Goal: Task Accomplishment & Management: Use online tool/utility

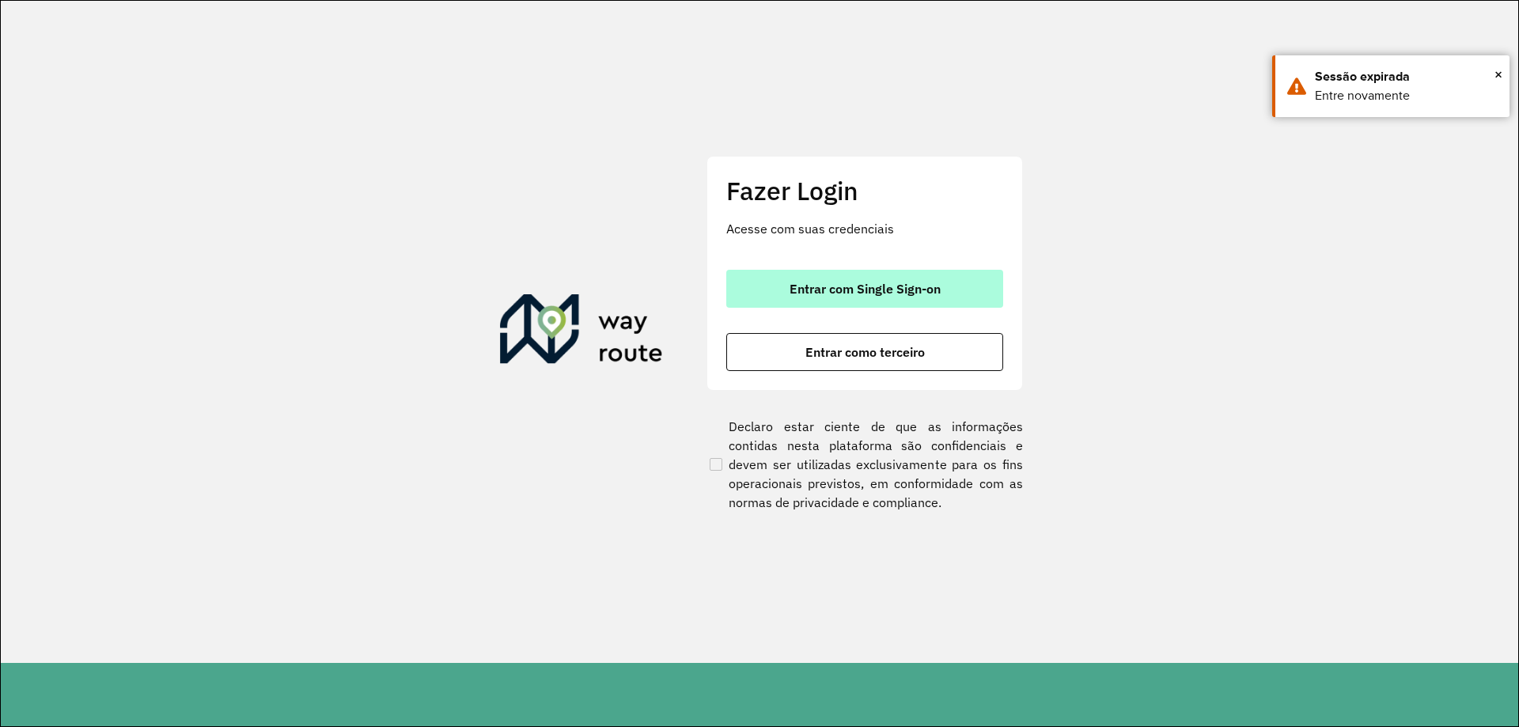
click at [912, 286] on span "Entrar com Single Sign-on" at bounding box center [865, 289] width 151 height 13
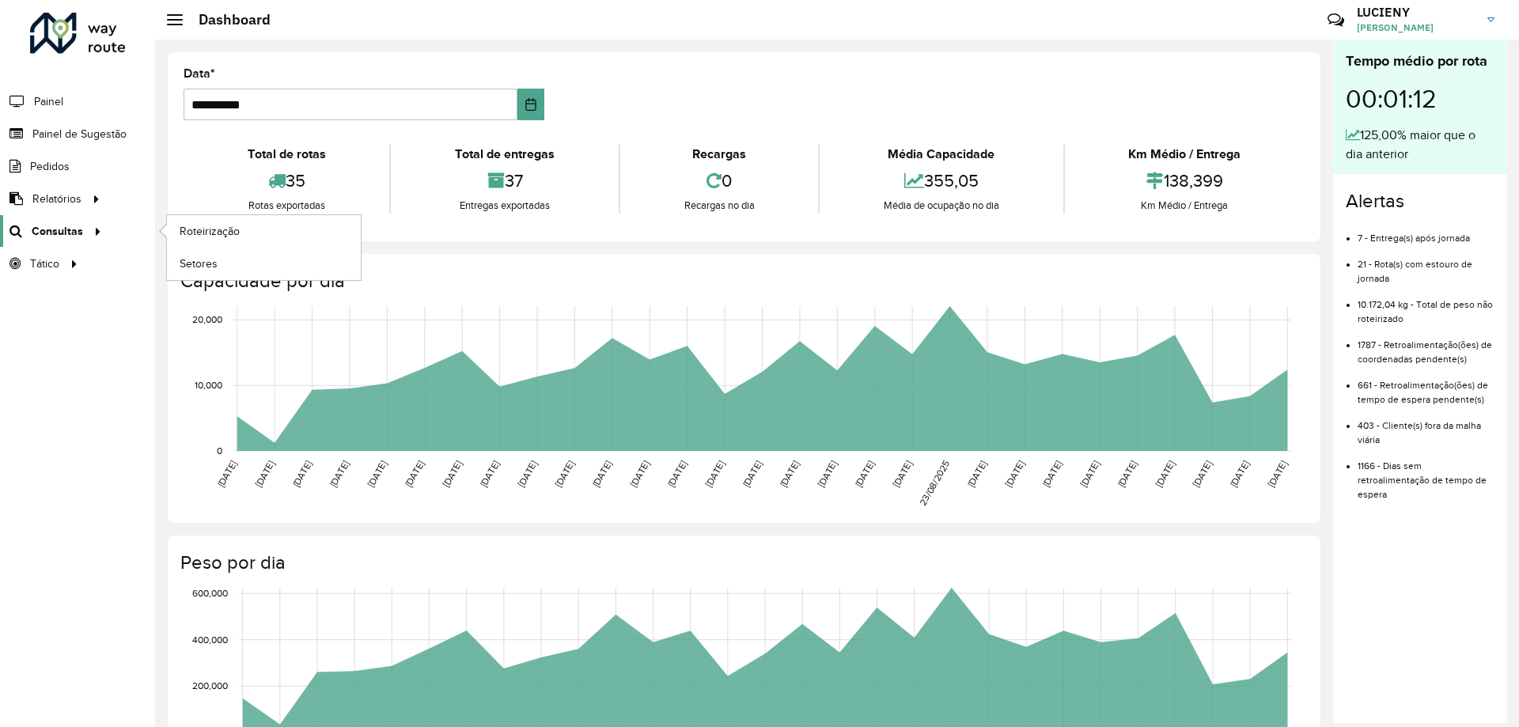
click at [65, 215] on link "Consultas" at bounding box center [53, 231] width 107 height 32
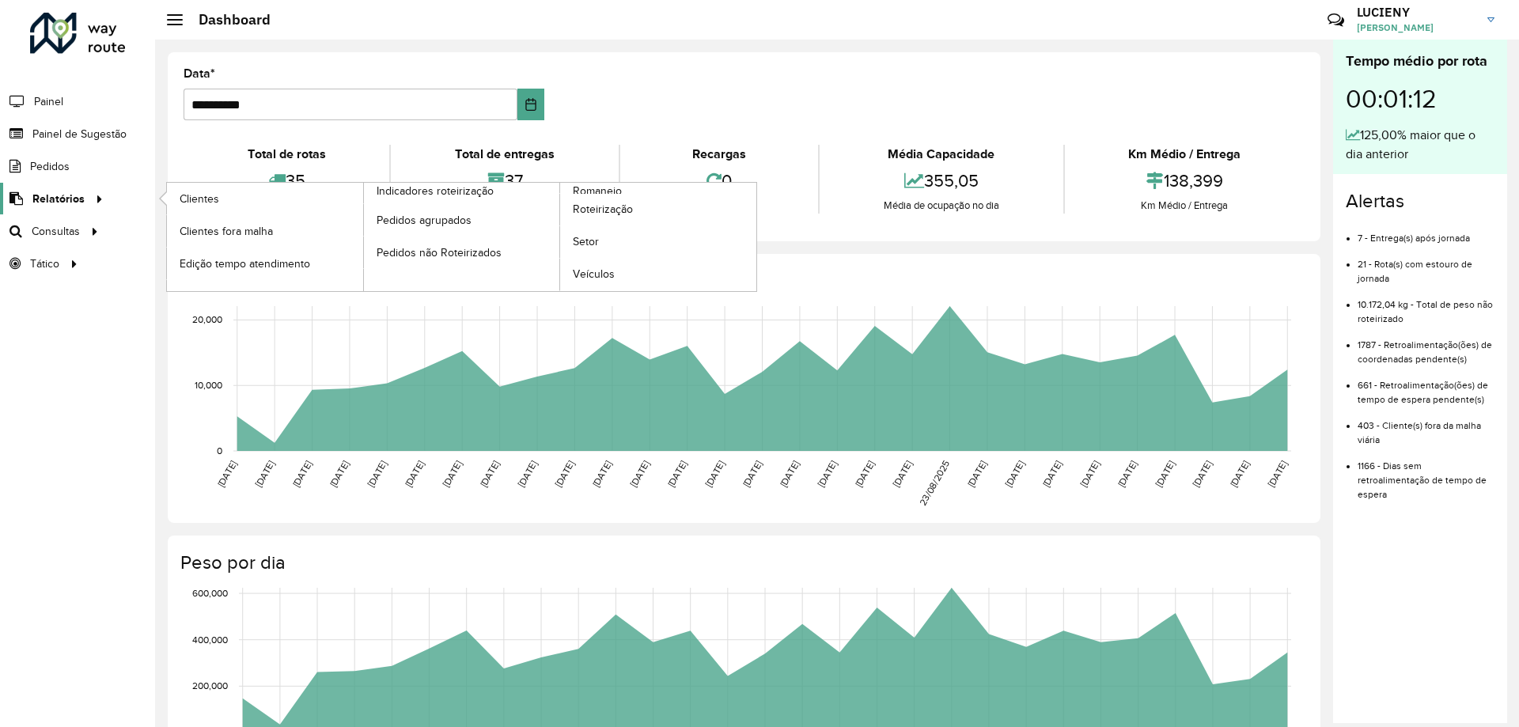
click at [67, 207] on span "Relatórios" at bounding box center [58, 199] width 52 height 17
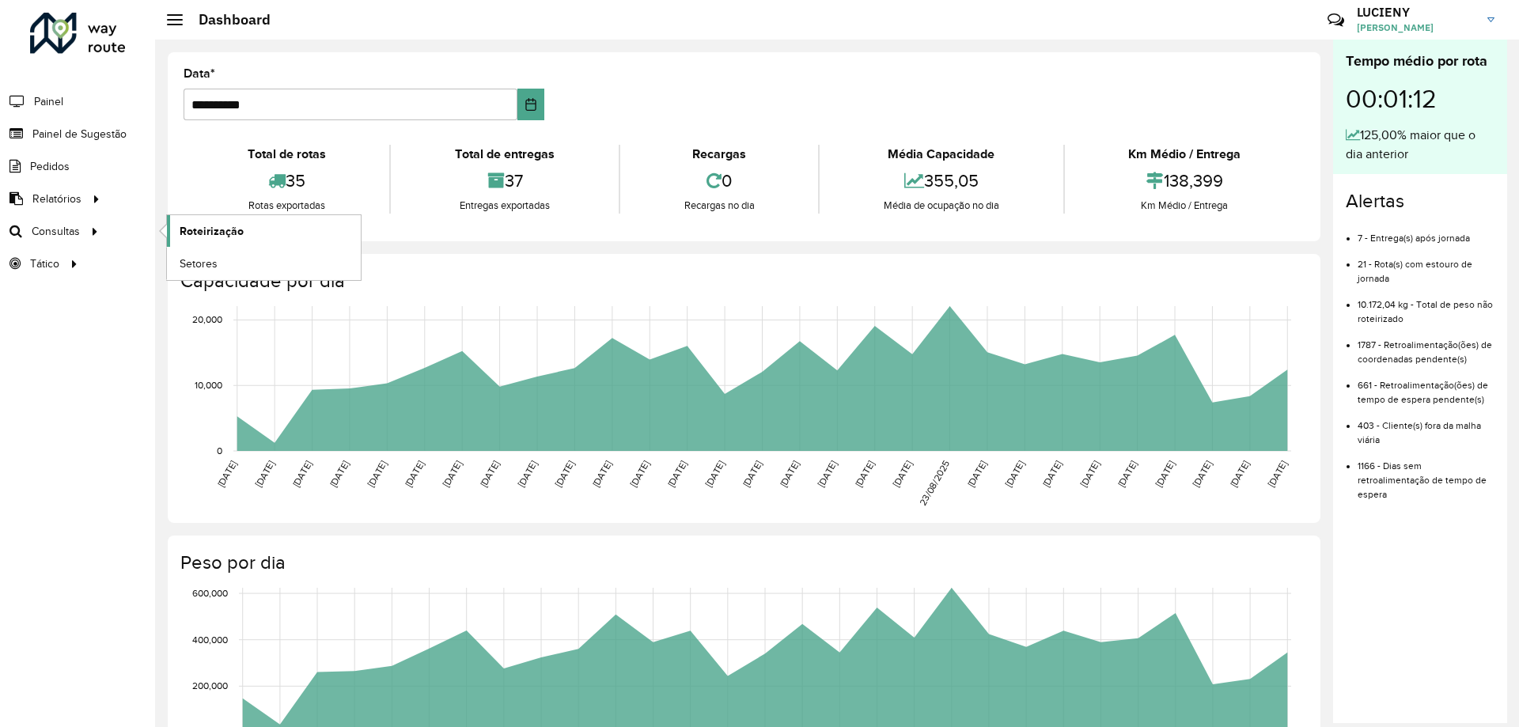
click at [216, 228] on span "Roteirização" at bounding box center [212, 231] width 64 height 17
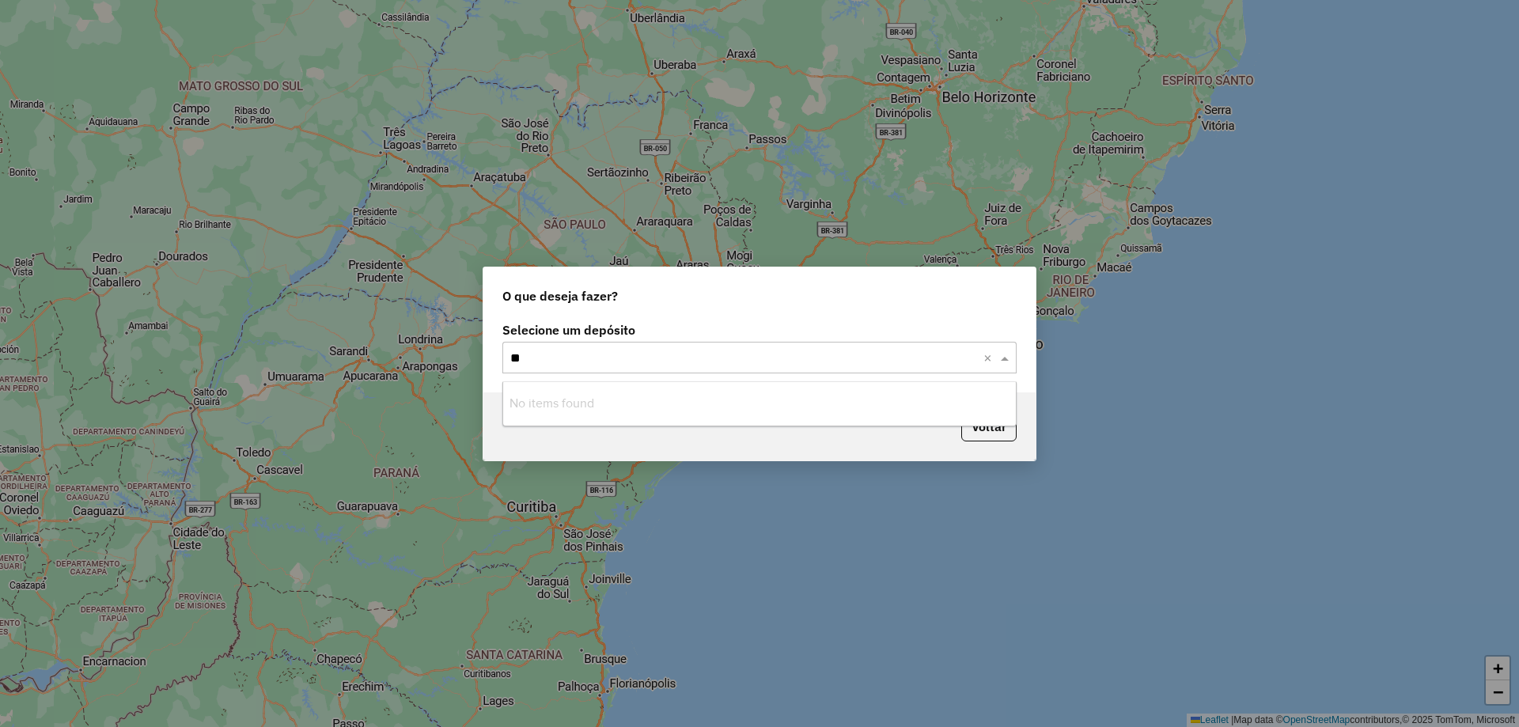
type input "*"
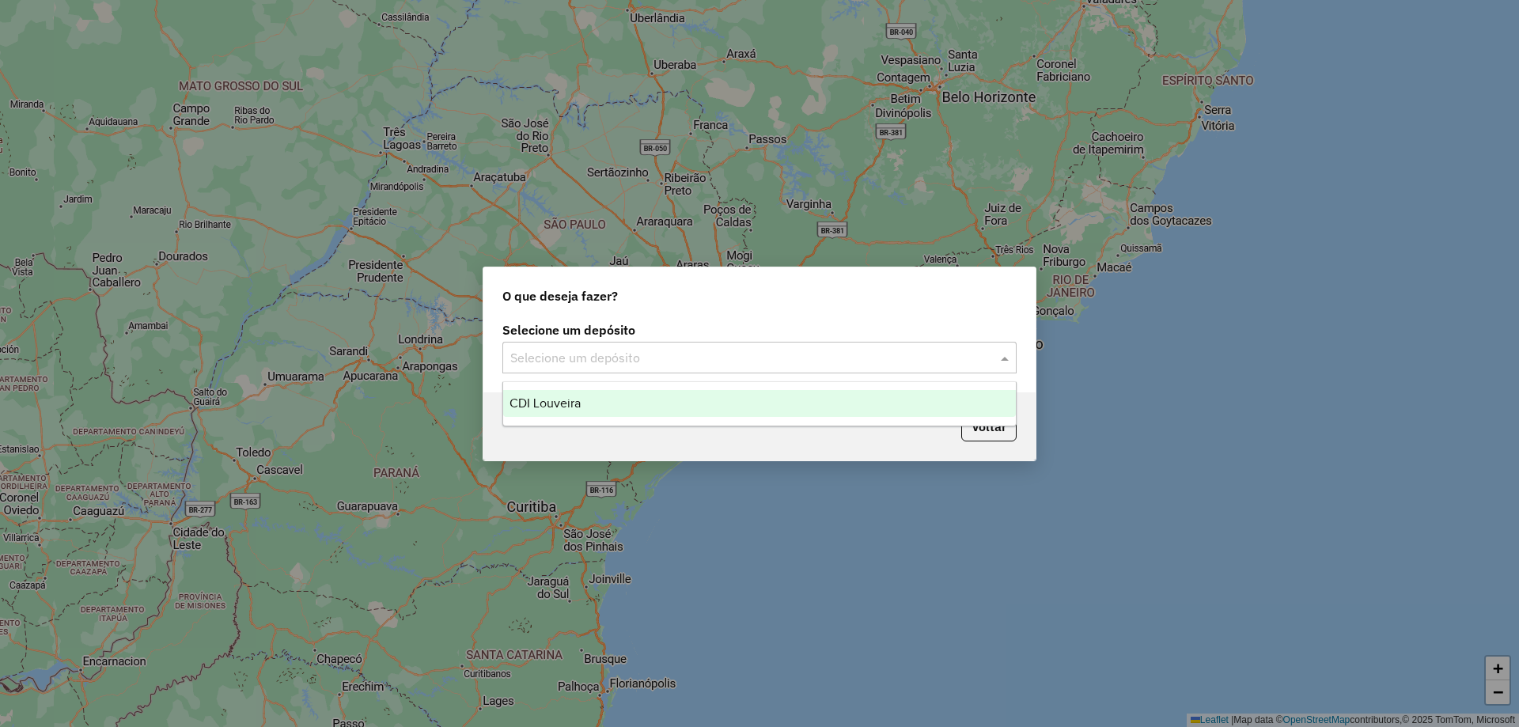
click at [563, 404] on span "CDI Louveira" at bounding box center [545, 402] width 71 height 13
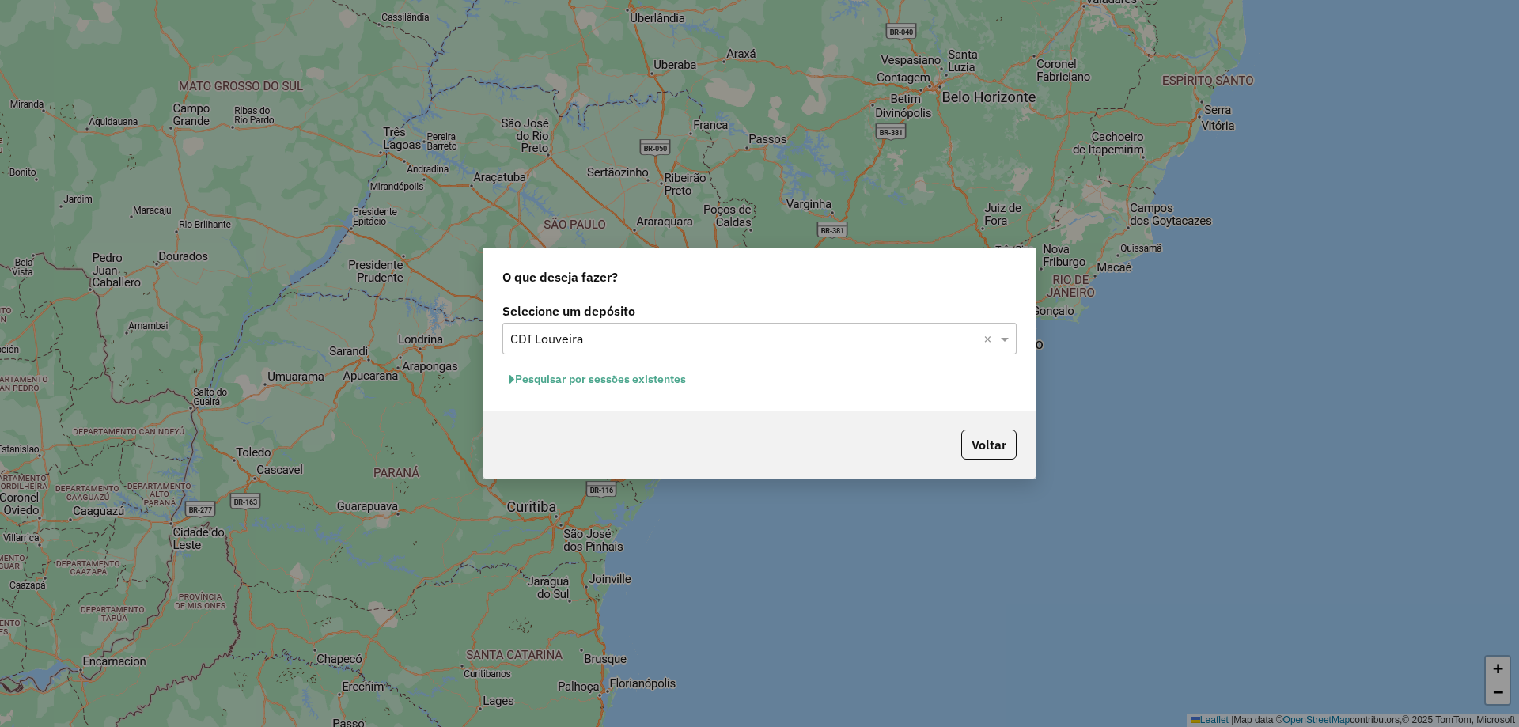
click at [572, 385] on button "Pesquisar por sessões existentes" at bounding box center [598, 379] width 191 height 25
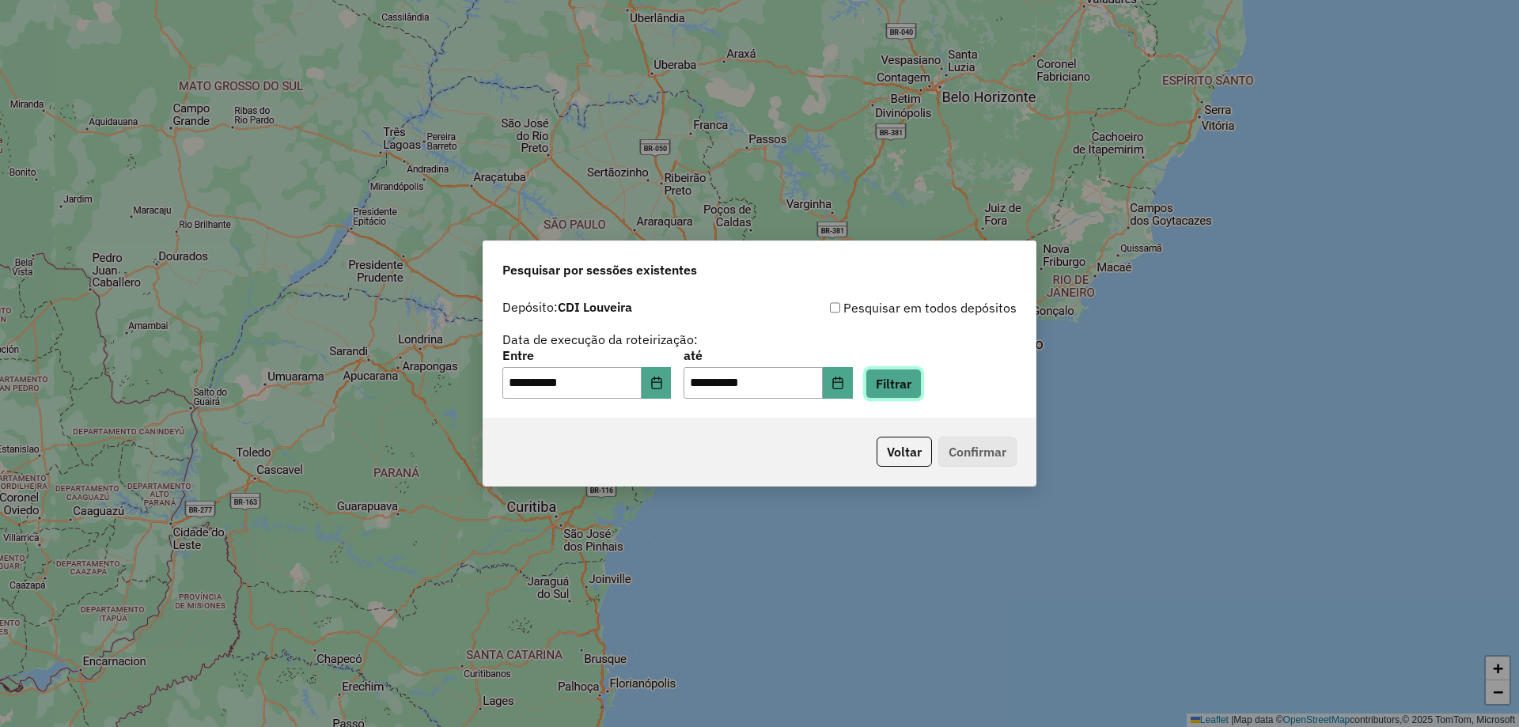
click at [922, 377] on button "Filtrar" at bounding box center [894, 384] width 56 height 30
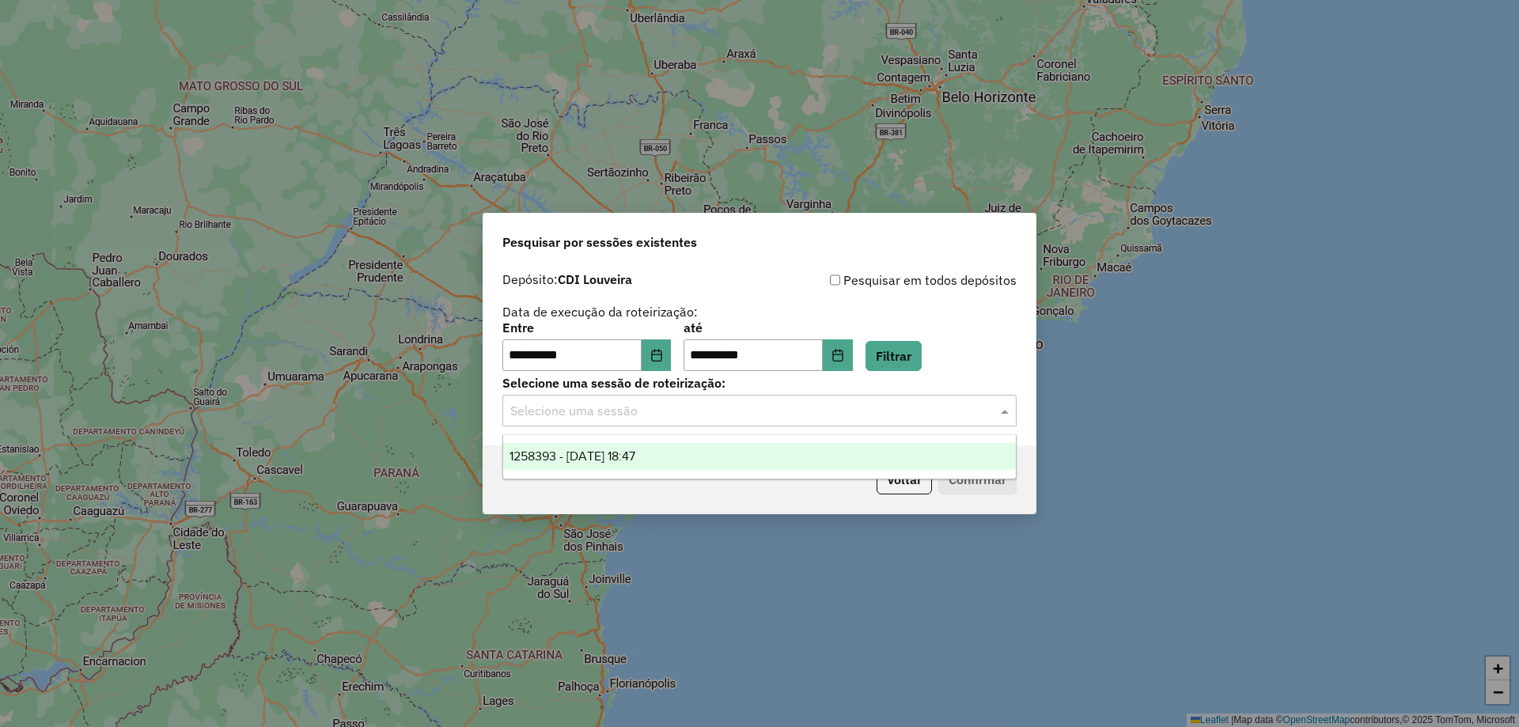
click at [902, 418] on input "text" at bounding box center [743, 411] width 467 height 19
click at [724, 450] on div "1258393 - 03/09/2025 18:47" at bounding box center [759, 456] width 513 height 27
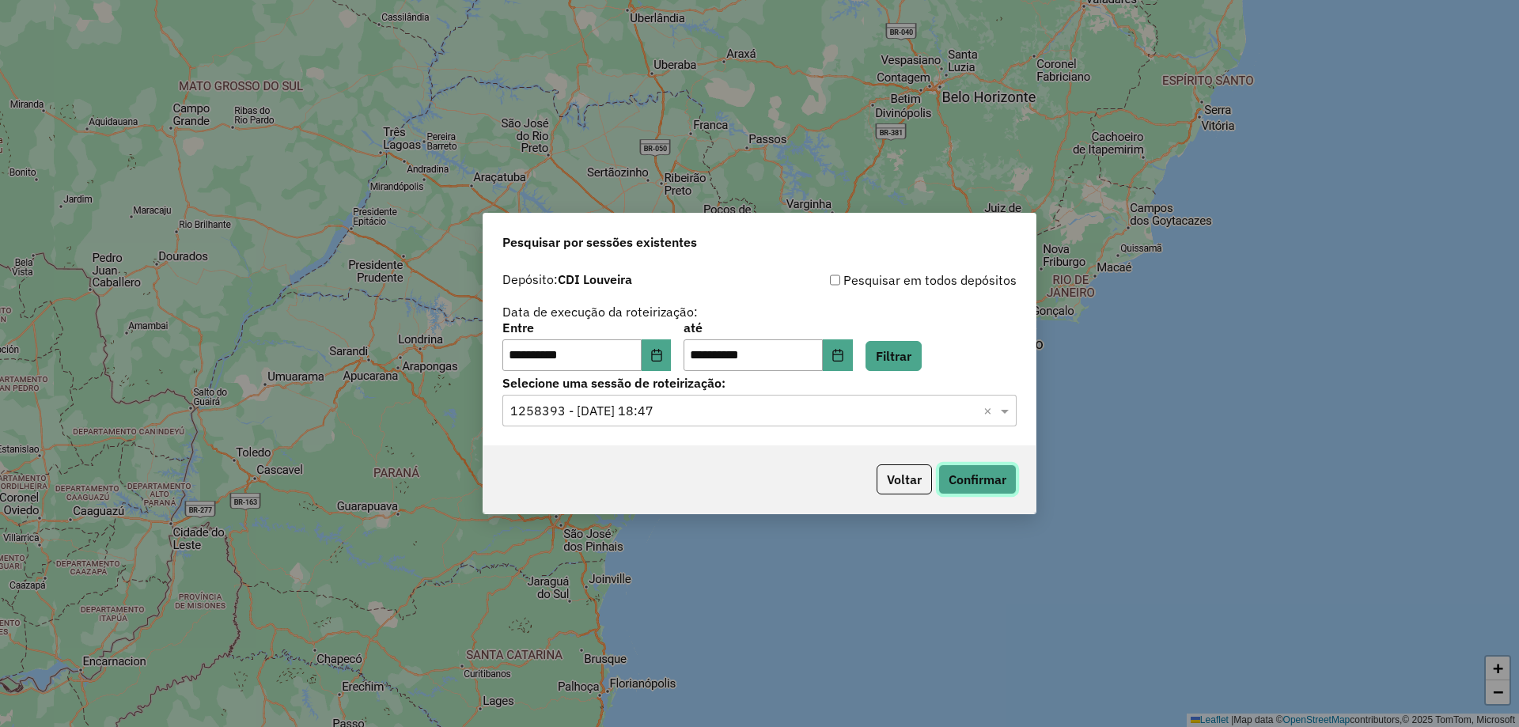
click at [981, 481] on button "Confirmar" at bounding box center [978, 480] width 78 height 30
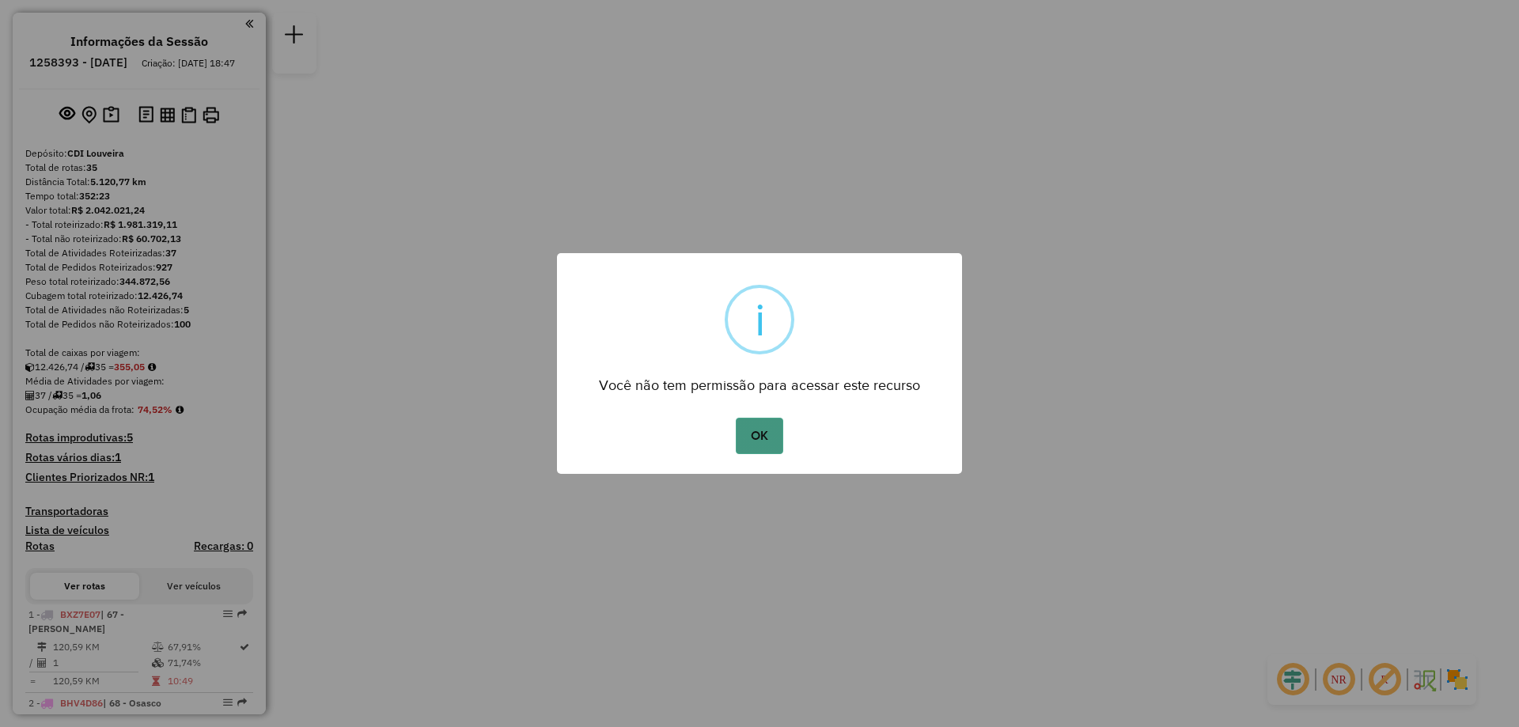
click at [760, 438] on button "OK" at bounding box center [759, 436] width 47 height 36
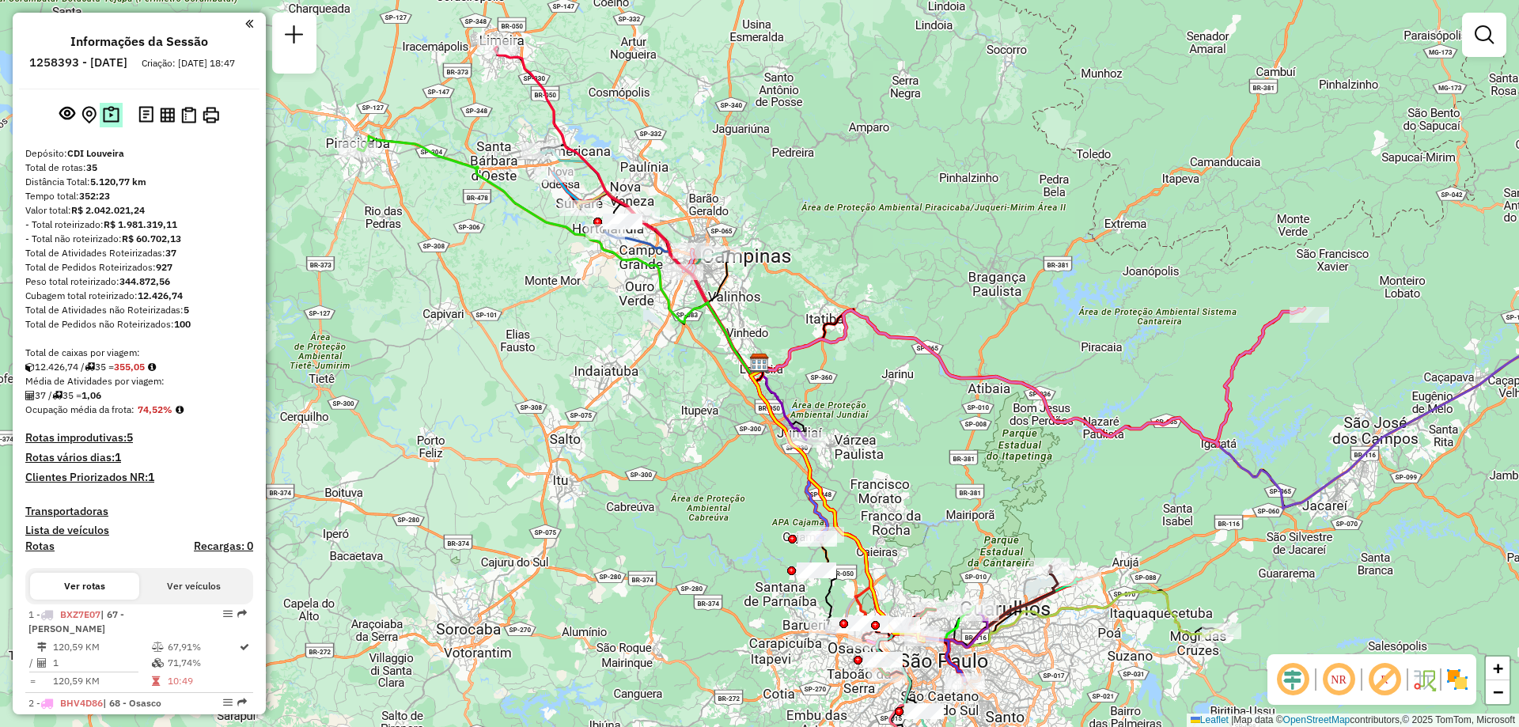
click at [112, 124] on img at bounding box center [111, 115] width 17 height 18
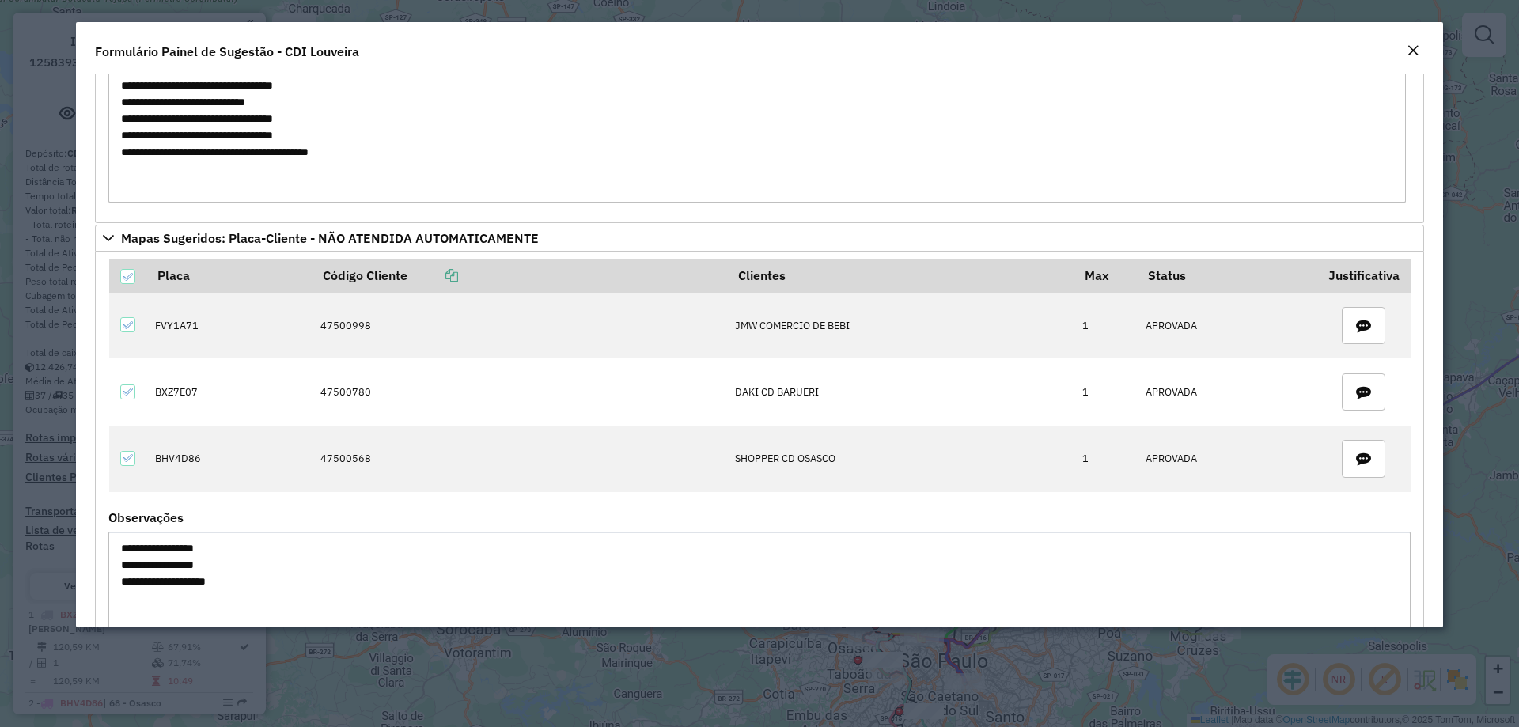
scroll to position [595, 0]
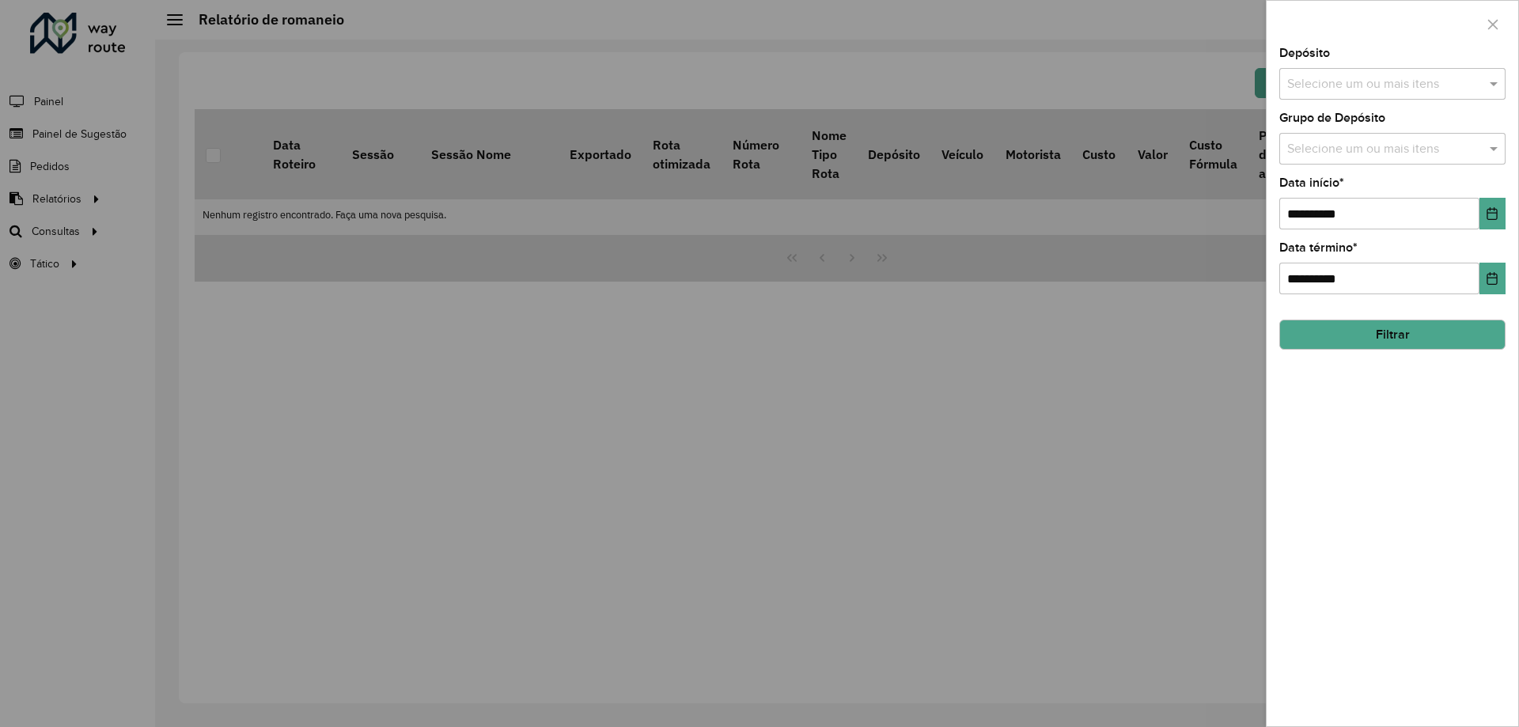
drag, startPoint x: 1184, startPoint y: 437, endPoint x: 1211, endPoint y: 394, distance: 50.5
click at [1189, 435] on div at bounding box center [759, 363] width 1519 height 727
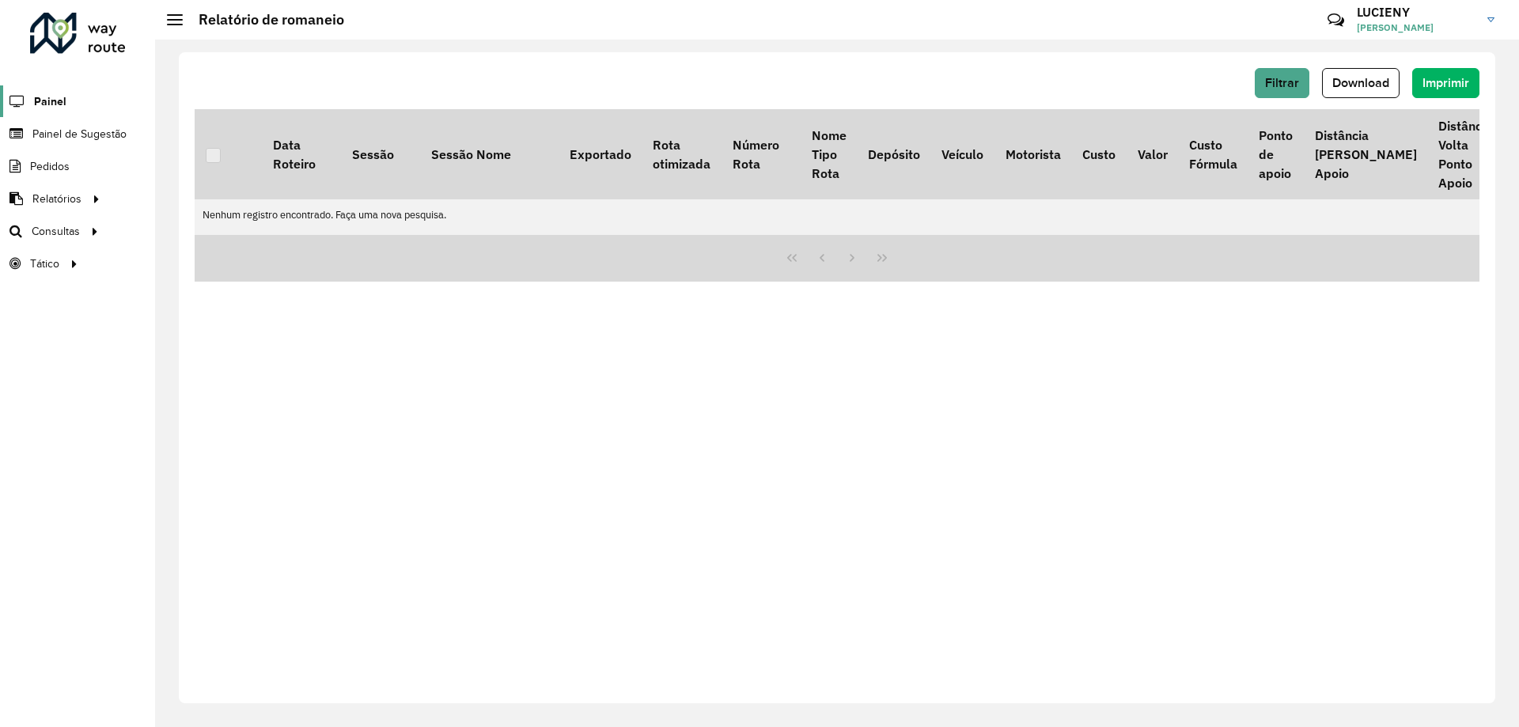
click at [54, 97] on span "Painel" at bounding box center [50, 101] width 32 height 17
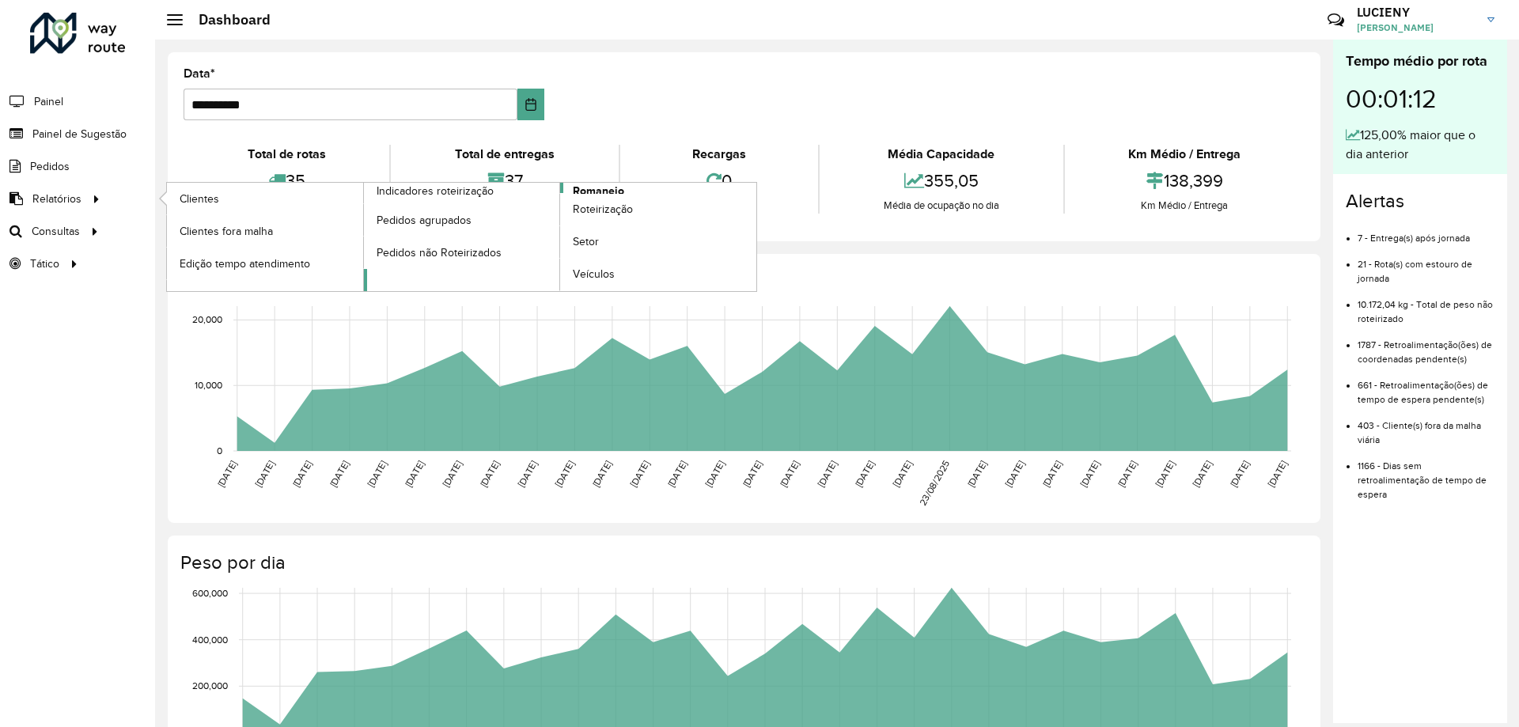
click at [589, 187] on span "Romaneio" at bounding box center [598, 191] width 51 height 17
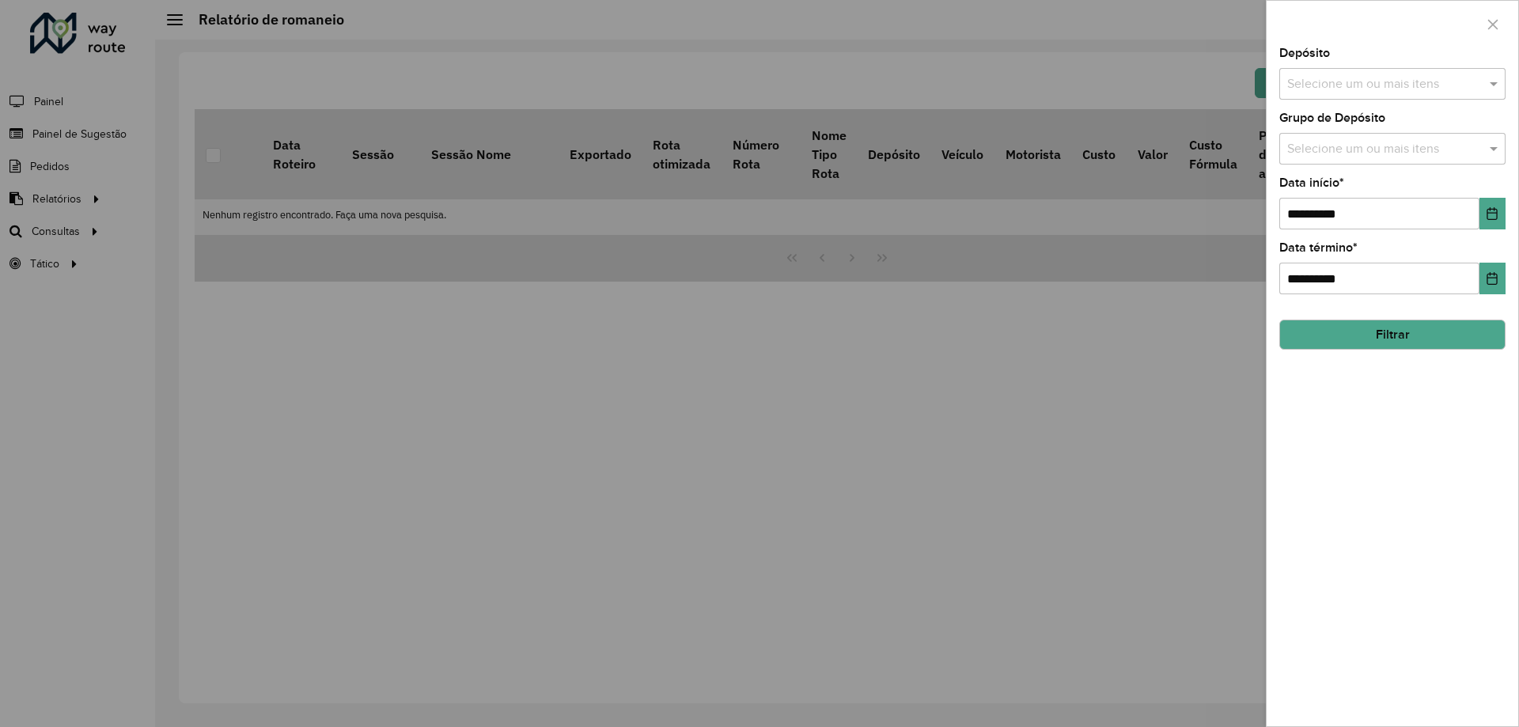
click at [420, 324] on div at bounding box center [759, 363] width 1519 height 727
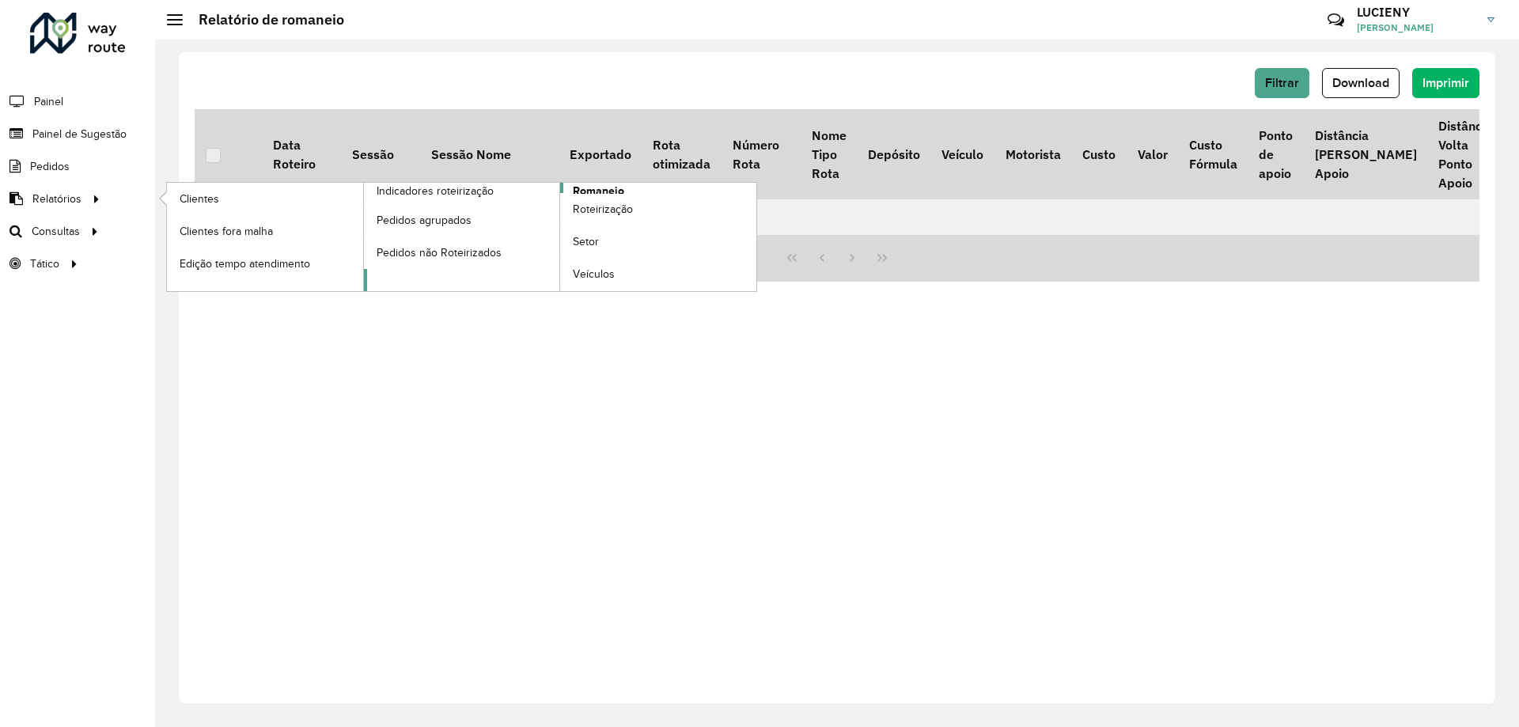
click at [633, 192] on link "Romaneio" at bounding box center [560, 237] width 393 height 108
click at [603, 185] on span "Romaneio" at bounding box center [598, 191] width 51 height 17
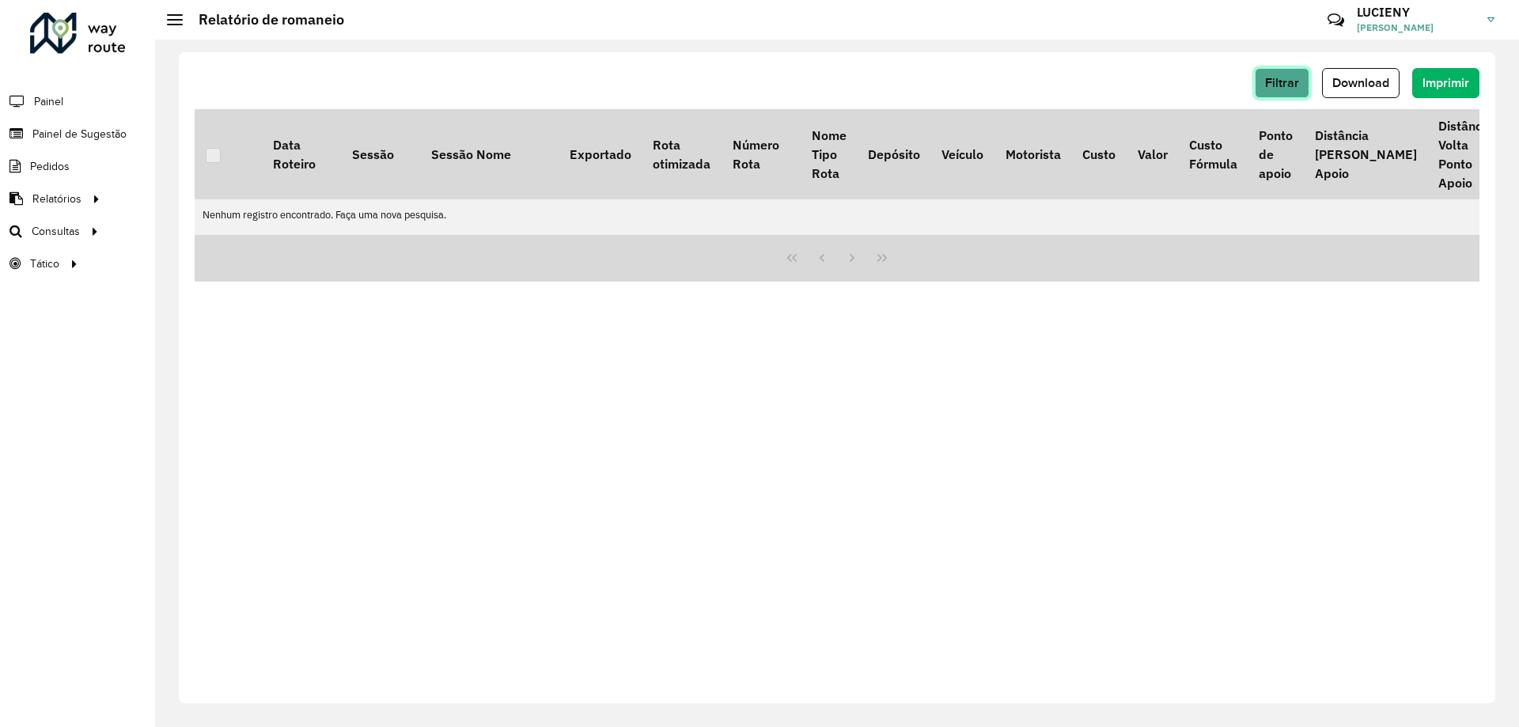
click at [1291, 87] on span "Filtrar" at bounding box center [1282, 82] width 34 height 13
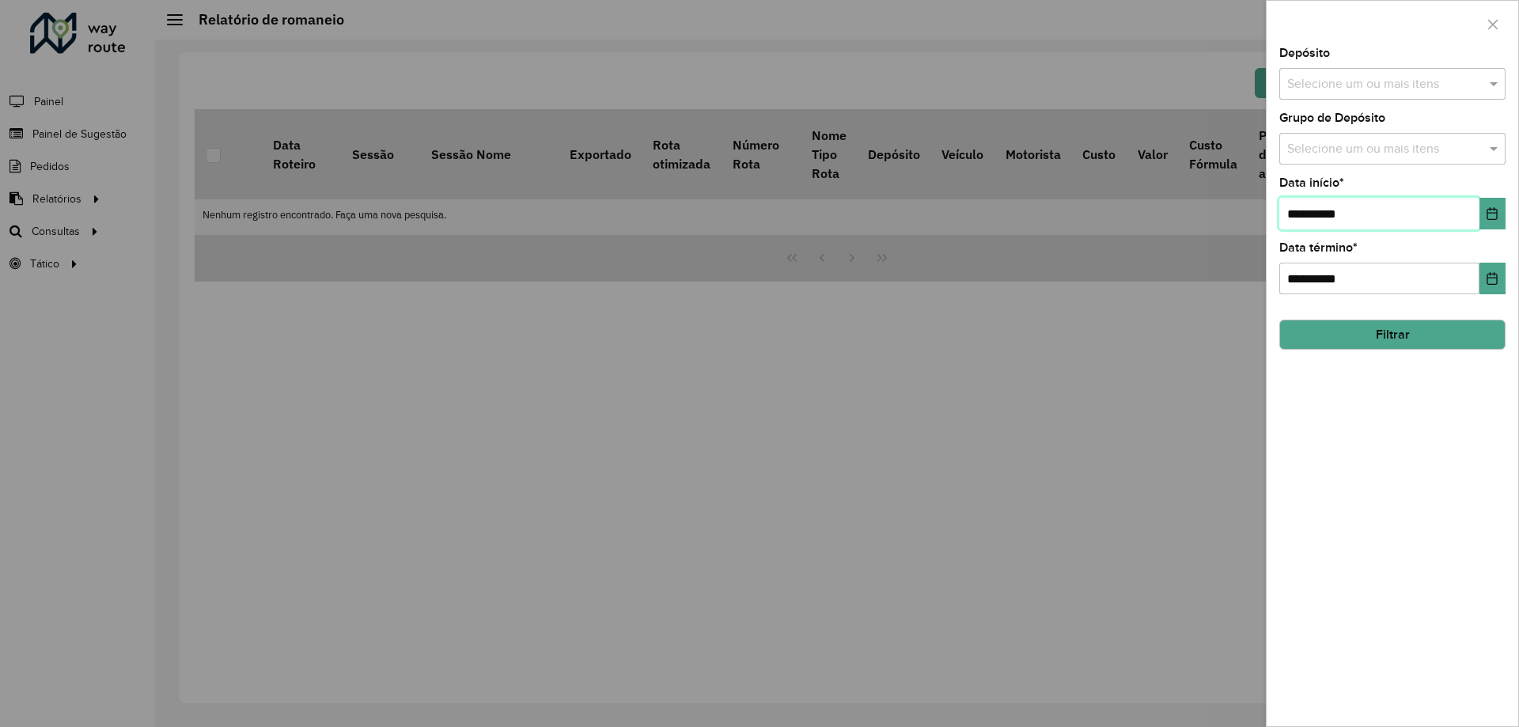
click at [1299, 211] on input "**********" at bounding box center [1380, 214] width 200 height 32
type input "**********"
click at [1301, 279] on input "**********" at bounding box center [1380, 279] width 200 height 32
type input "**********"
click at [1416, 88] on input "text" at bounding box center [1385, 84] width 203 height 19
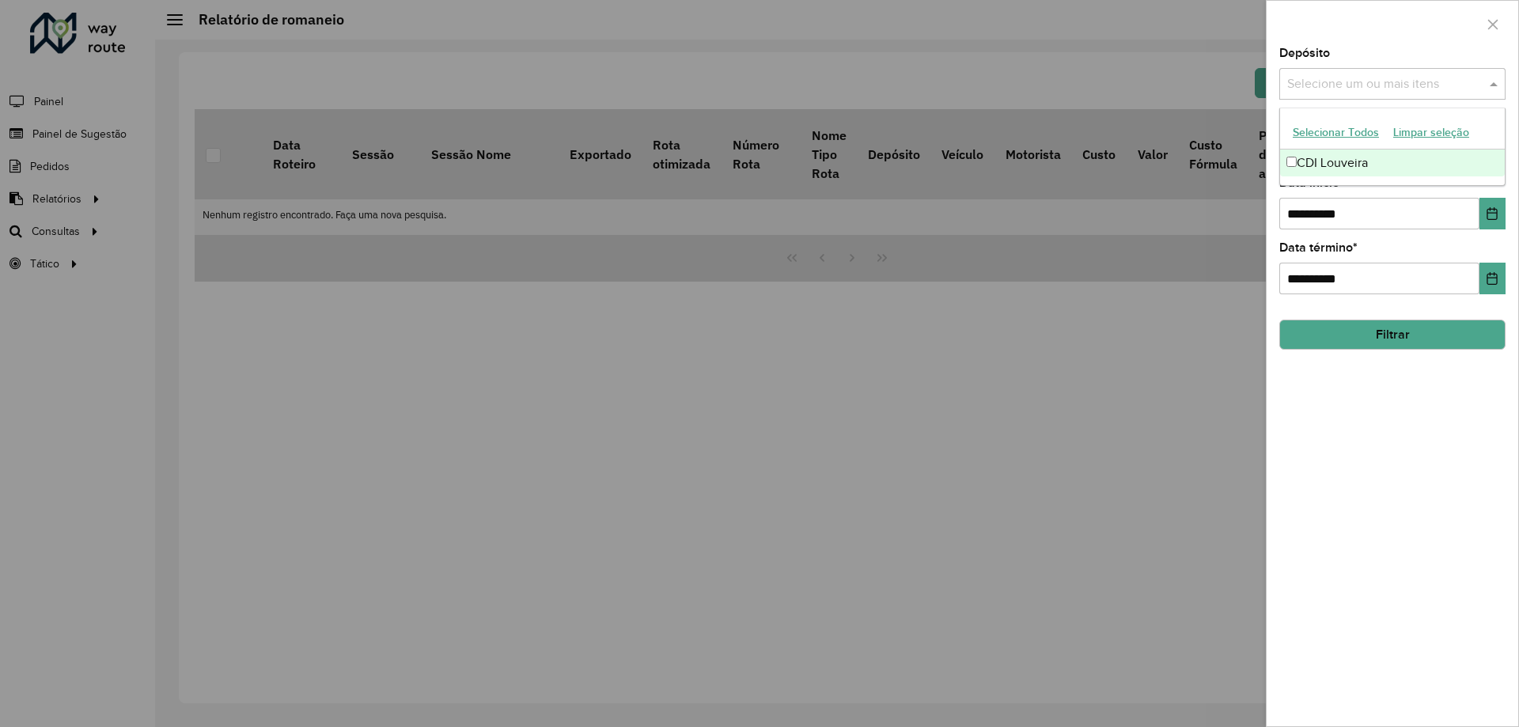
click at [1389, 161] on div "CDI Louveira" at bounding box center [1392, 163] width 225 height 27
click at [1330, 197] on div "**********" at bounding box center [1393, 203] width 226 height 52
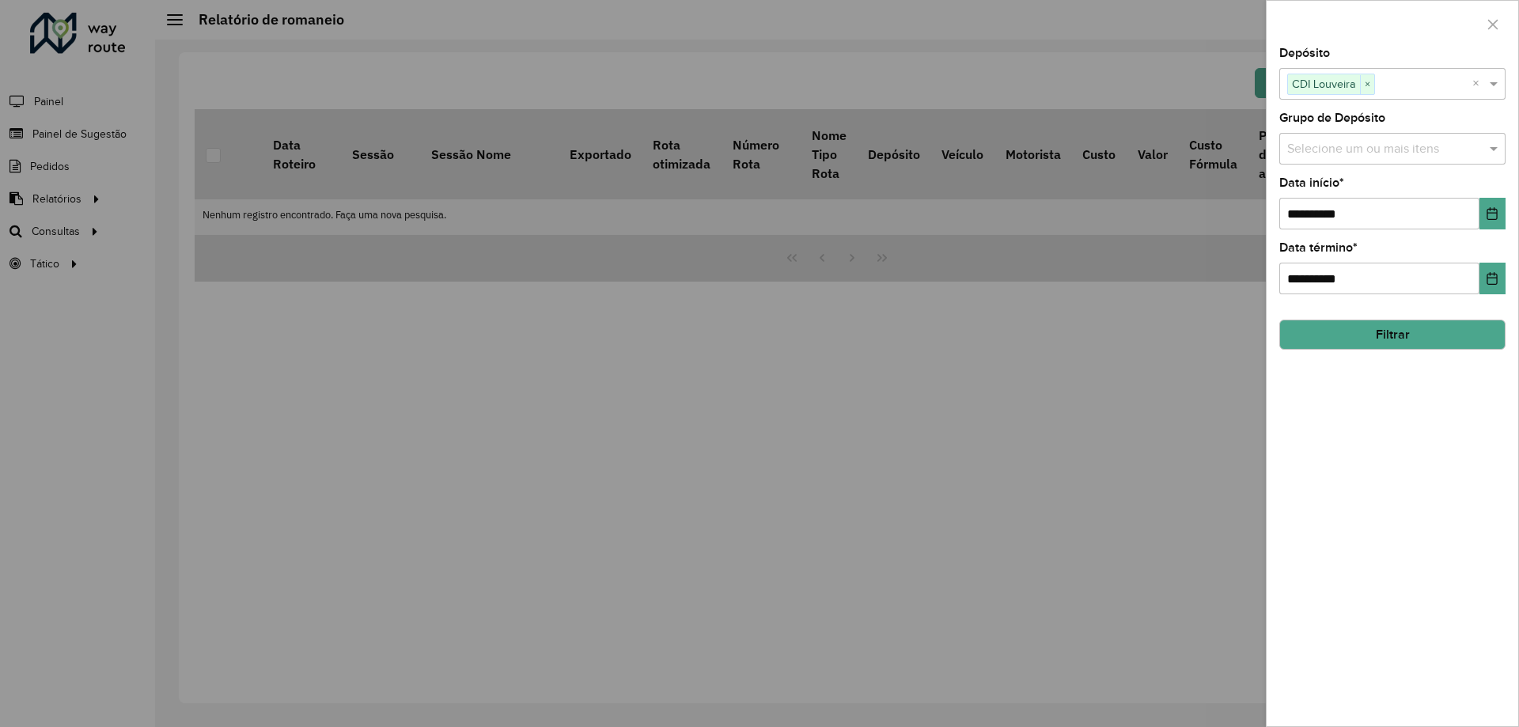
click at [1321, 153] on input "text" at bounding box center [1385, 149] width 203 height 19
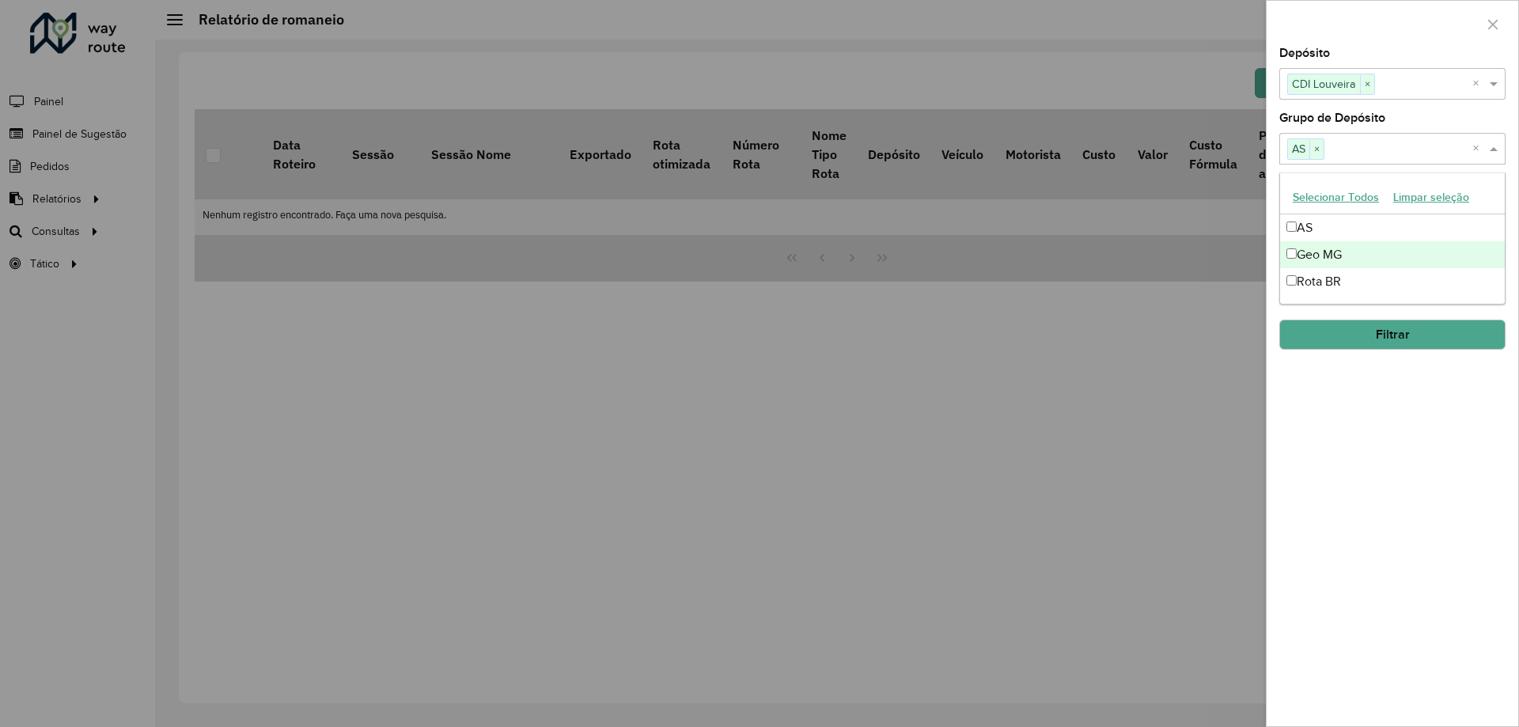
click at [1389, 329] on button "Filtrar" at bounding box center [1393, 335] width 226 height 30
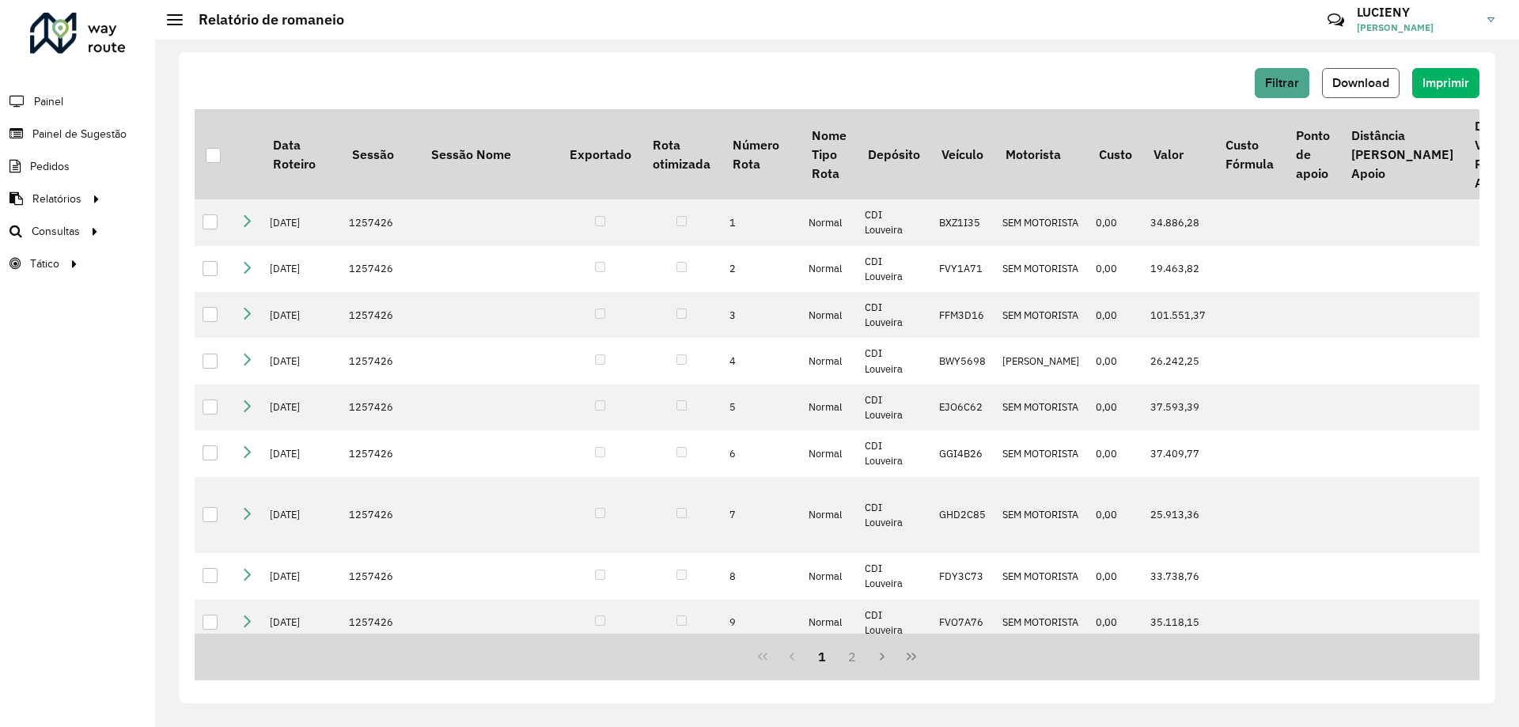
click at [1354, 89] on button "Download" at bounding box center [1361, 83] width 78 height 30
